Goal: Information Seeking & Learning: Check status

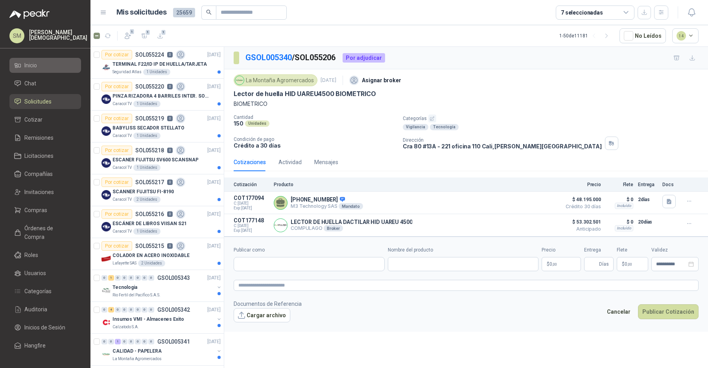
scroll to position [207, 0]
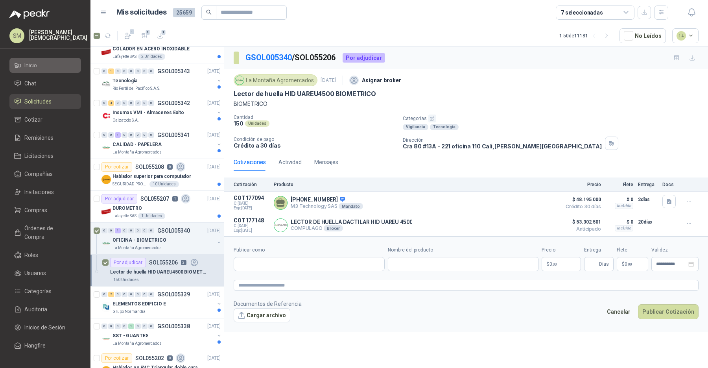
click at [39, 67] on li "Inicio" at bounding box center [45, 65] width 62 height 9
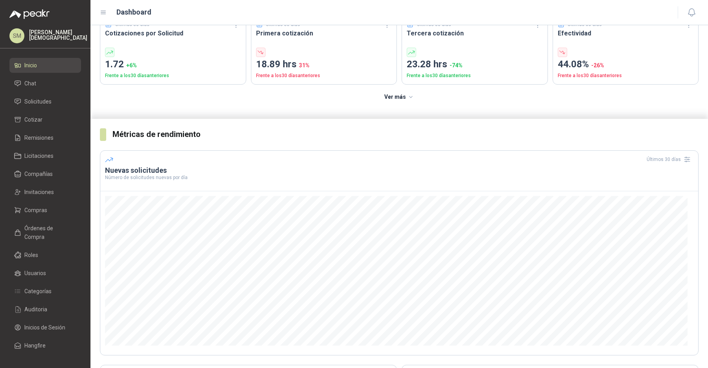
scroll to position [46, 0]
click at [53, 107] on link "Solicitudes" at bounding box center [45, 101] width 72 height 15
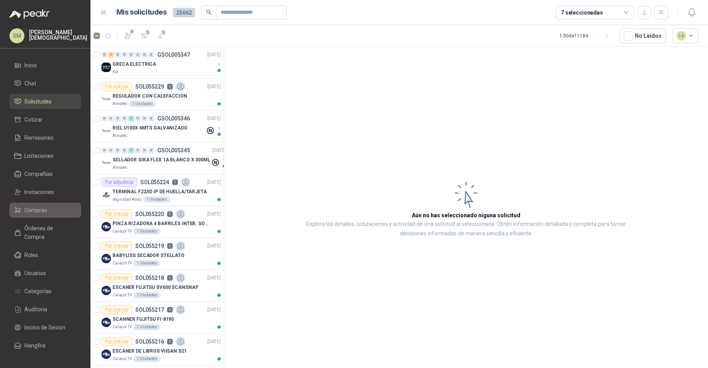
click at [49, 209] on li "Compras" at bounding box center [45, 210] width 62 height 9
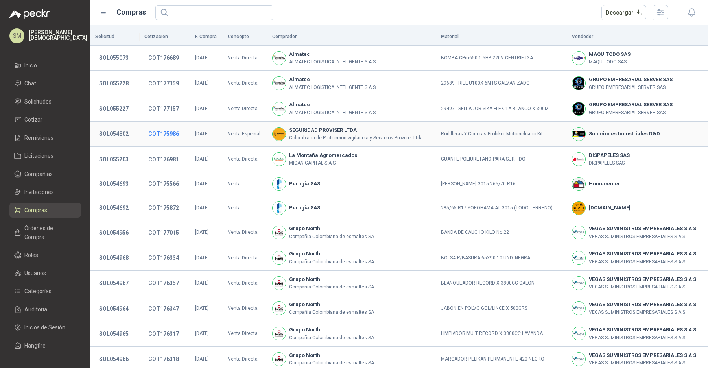
click at [163, 134] on button "COT175986" at bounding box center [163, 134] width 39 height 14
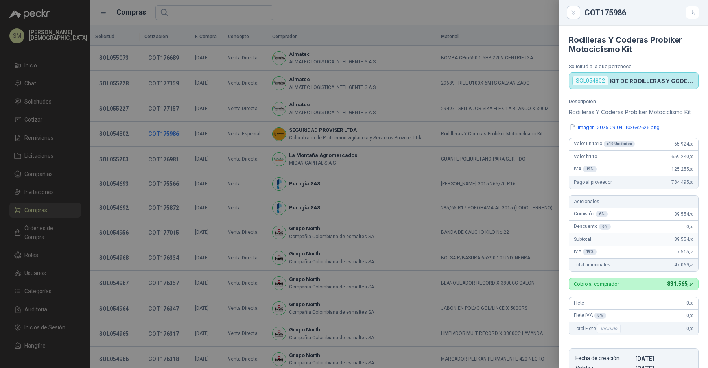
click at [163, 134] on div at bounding box center [354, 184] width 708 height 368
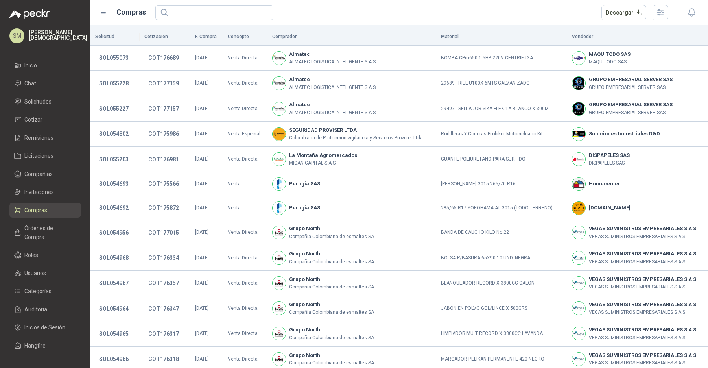
click at [42, 43] on div "SM Simón Mosquera" at bounding box center [45, 38] width 91 height 20
click at [53, 36] on p "Simón Mosquera" at bounding box center [58, 35] width 58 height 11
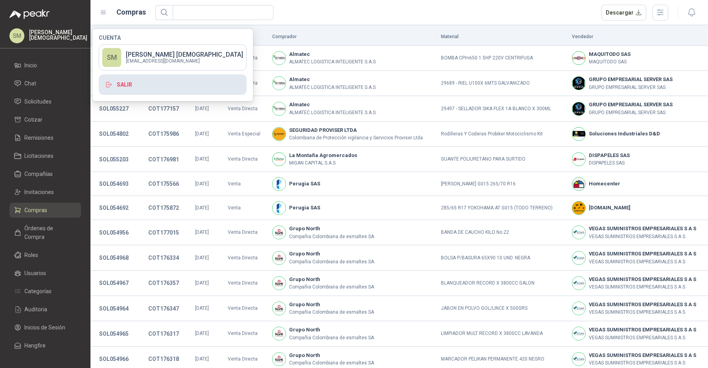
click at [142, 78] on button "Salir" at bounding box center [173, 84] width 148 height 20
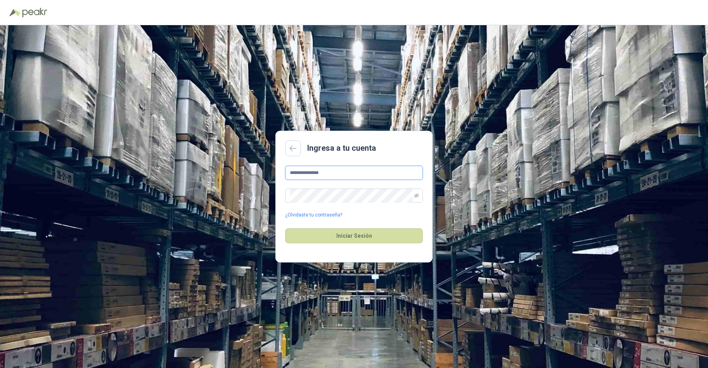
click at [357, 170] on input "**********" at bounding box center [354, 173] width 138 height 14
type input "**********"
click at [353, 236] on button "Iniciar Sesión" at bounding box center [354, 235] width 138 height 15
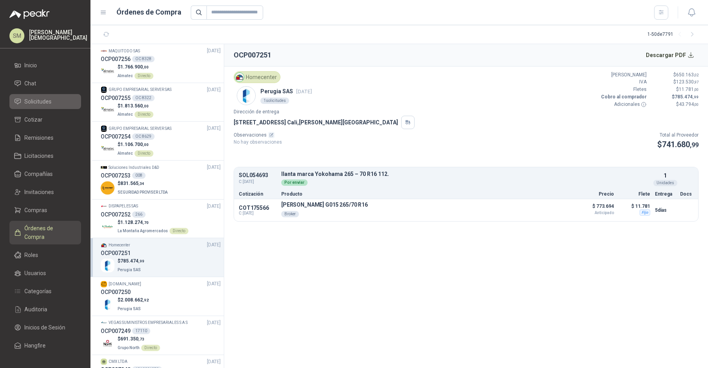
click at [34, 102] on span "Solicitudes" at bounding box center [37, 101] width 27 height 9
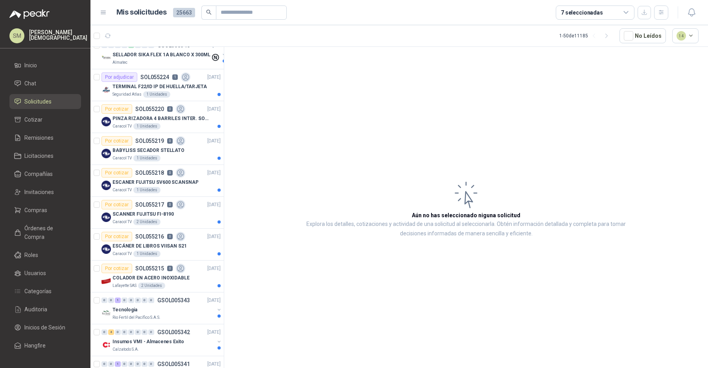
scroll to position [136, 0]
click at [173, 93] on div "Seguridad Atlas 1 Unidades" at bounding box center [167, 95] width 108 height 6
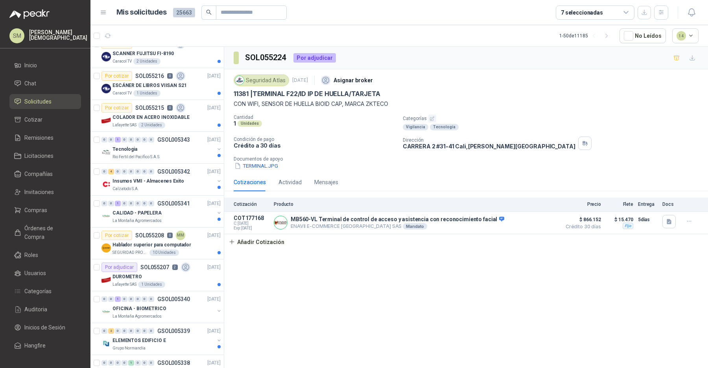
scroll to position [298, 0]
click at [286, 176] on div "Actividad" at bounding box center [290, 182] width 23 height 18
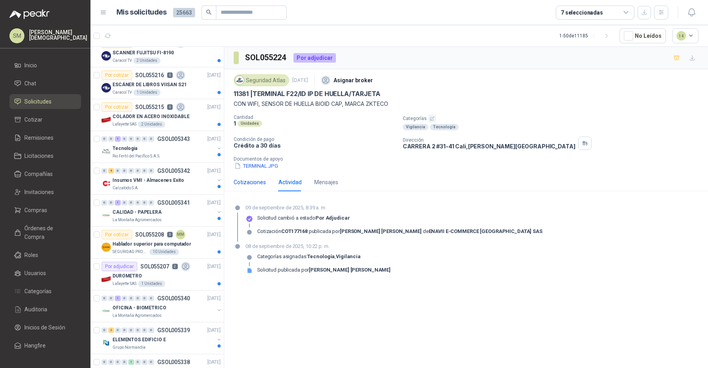
click at [256, 181] on div "Cotizaciones" at bounding box center [250, 182] width 32 height 9
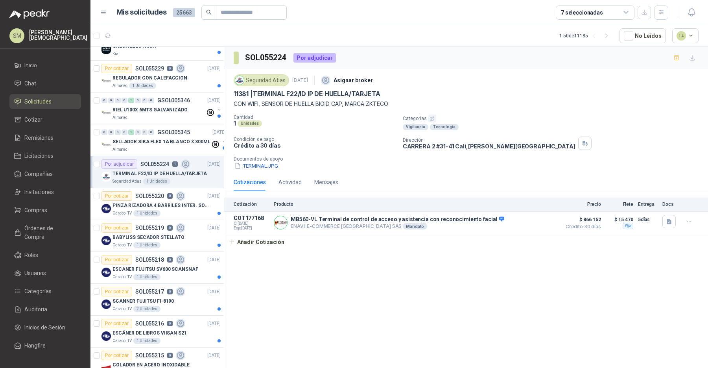
scroll to position [0, 0]
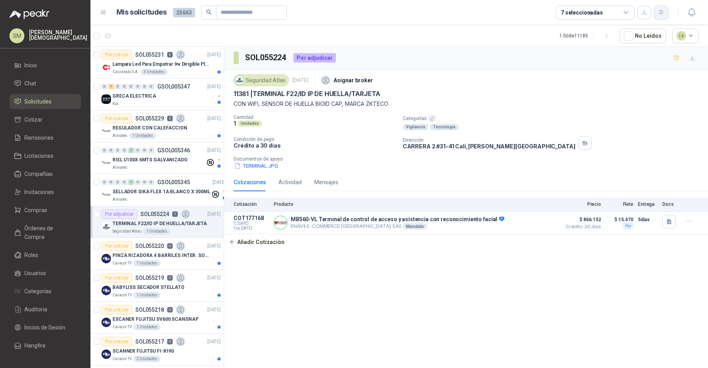
click at [662, 14] on icon "button" at bounding box center [661, 12] width 4 height 4
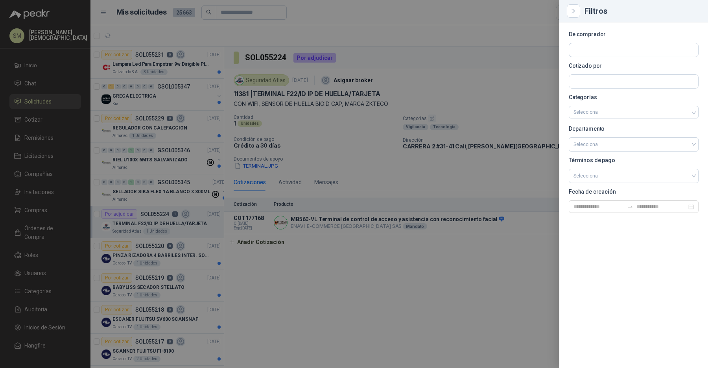
click at [434, 41] on div at bounding box center [354, 184] width 708 height 368
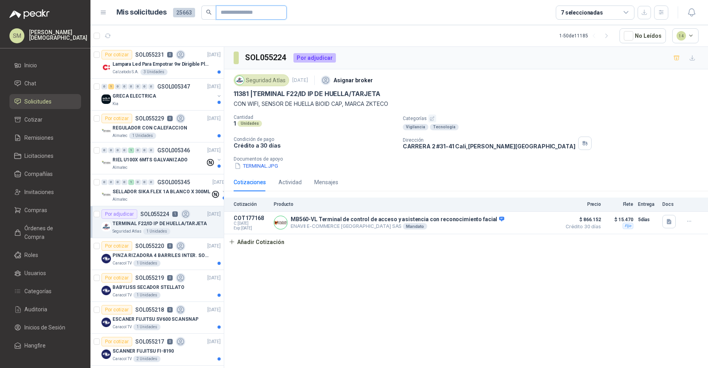
click at [264, 17] on input "text" at bounding box center [248, 12] width 55 height 13
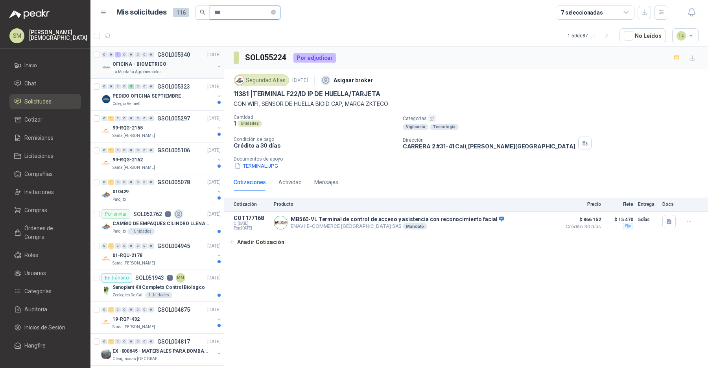
type input "***"
click at [194, 60] on div "OFICINA - BIOMETRICO" at bounding box center [164, 63] width 102 height 9
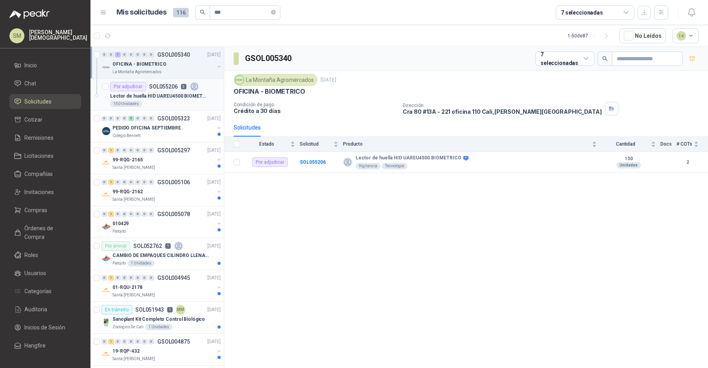
click at [168, 96] on p "Lector de huella HID UAREU4500 BIOMETRICO" at bounding box center [159, 95] width 98 height 7
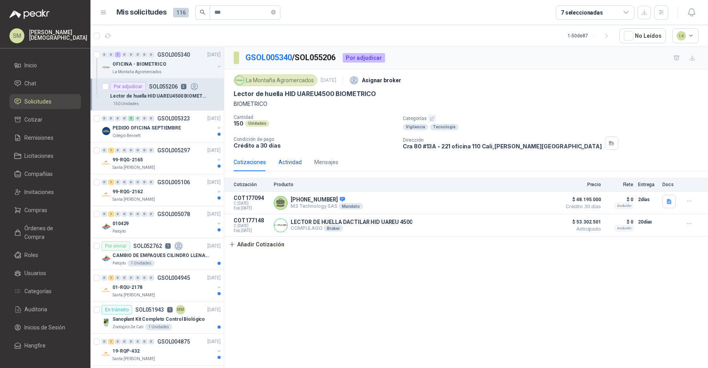
click at [292, 164] on div "Actividad" at bounding box center [290, 162] width 23 height 9
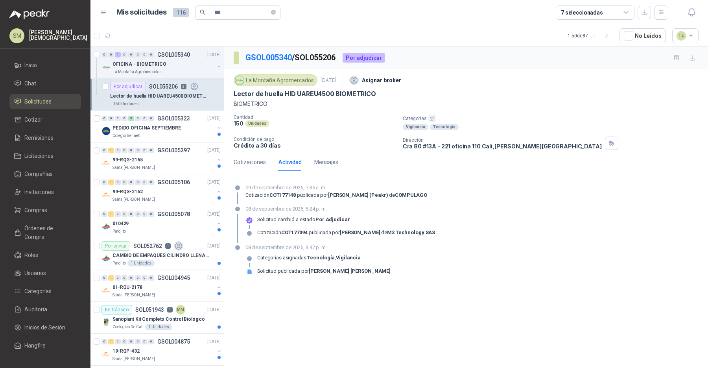
click at [432, 119] on icon "button" at bounding box center [432, 118] width 5 height 5
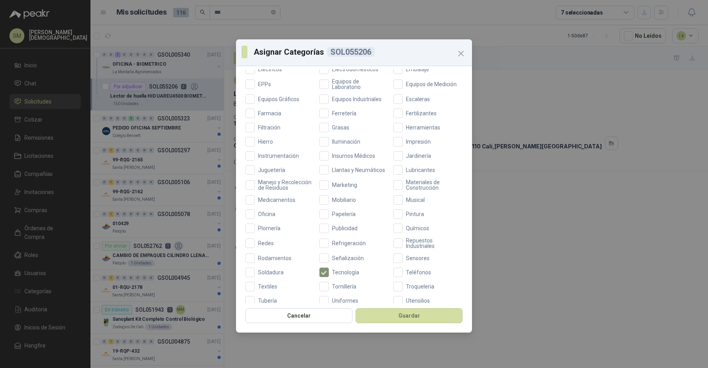
scroll to position [216, 0]
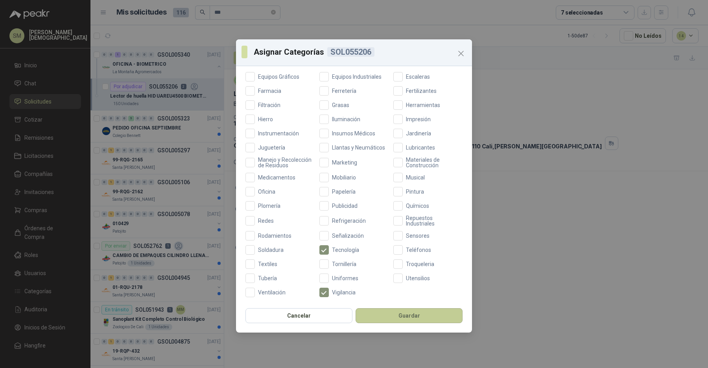
click at [401, 315] on button "Guardar" at bounding box center [409, 315] width 107 height 15
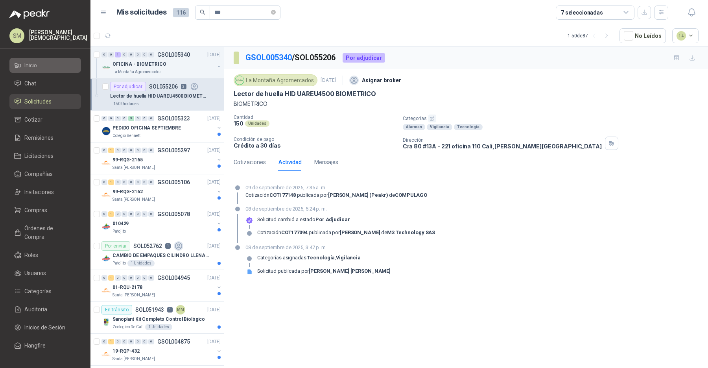
click at [35, 63] on span "Inicio" at bounding box center [30, 65] width 13 height 9
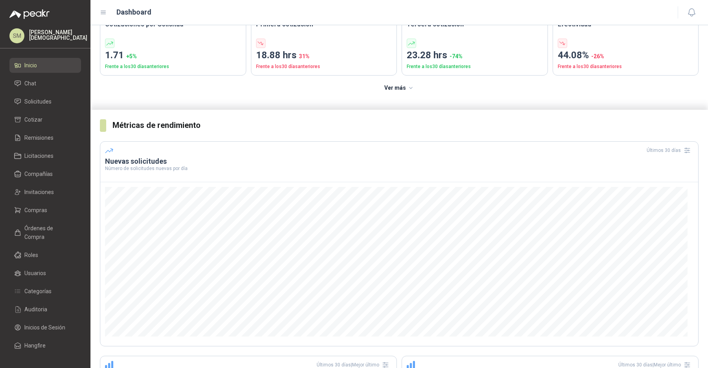
scroll to position [56, 0]
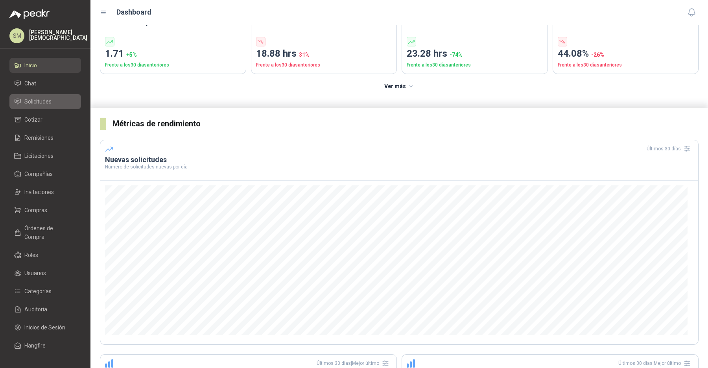
click at [59, 100] on li "Solicitudes" at bounding box center [45, 101] width 62 height 9
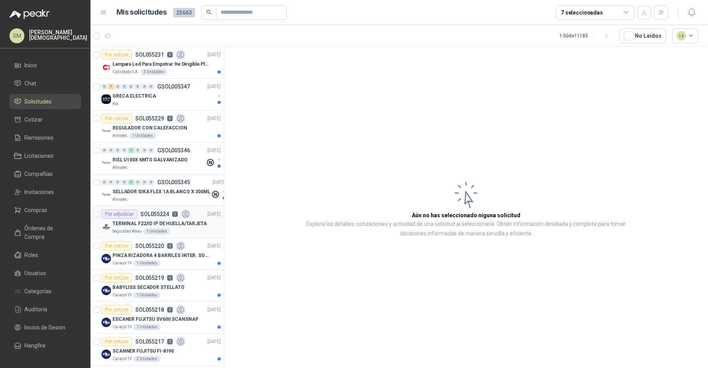
click at [168, 220] on p "TERMINAL F22/ID IP DE HUELLA/TARJETA" at bounding box center [160, 223] width 94 height 7
